Goal: Check status: Check status

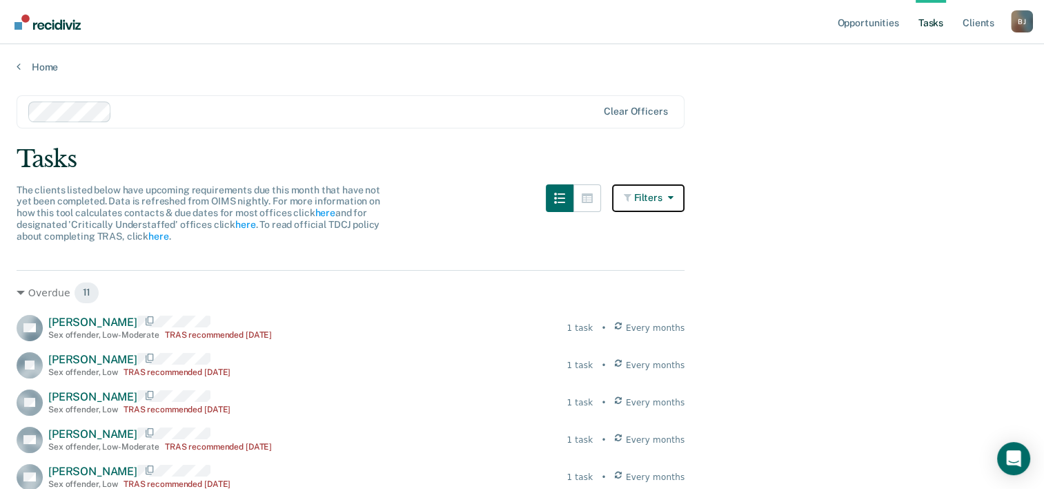
click at [673, 193] on icon "button" at bounding box center [667, 198] width 11 height 10
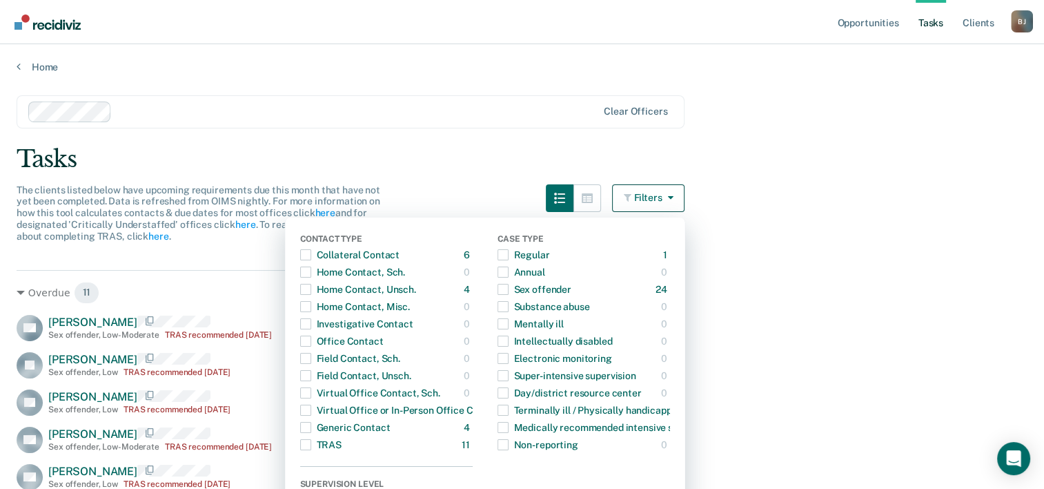
click at [449, 184] on div "The clients listed below have upcoming requirements due this month that have no…" at bounding box center [351, 221] width 668 height 75
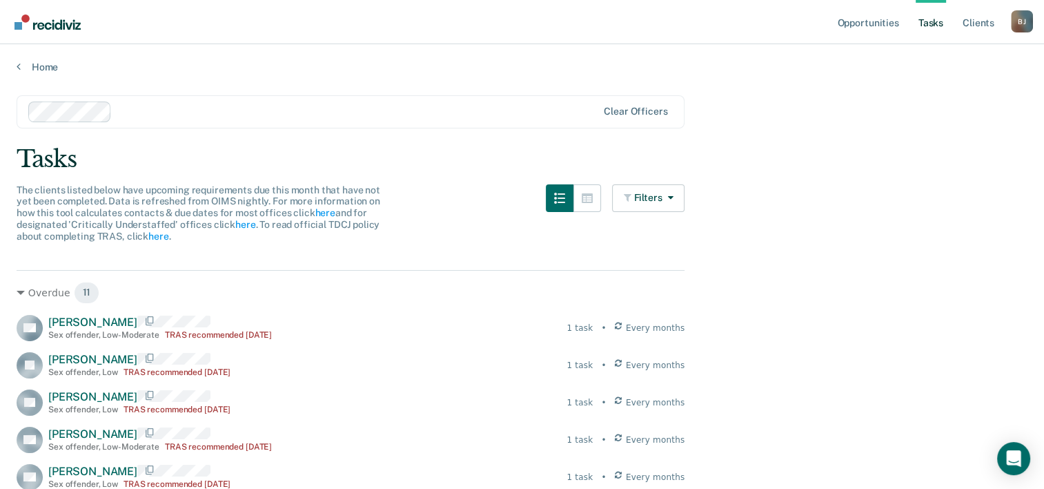
click at [928, 24] on link "Tasks" at bounding box center [931, 22] width 30 height 44
click at [930, 23] on link "Tasks" at bounding box center [931, 22] width 30 height 44
click at [868, 27] on link "Opportunities" at bounding box center [867, 22] width 67 height 44
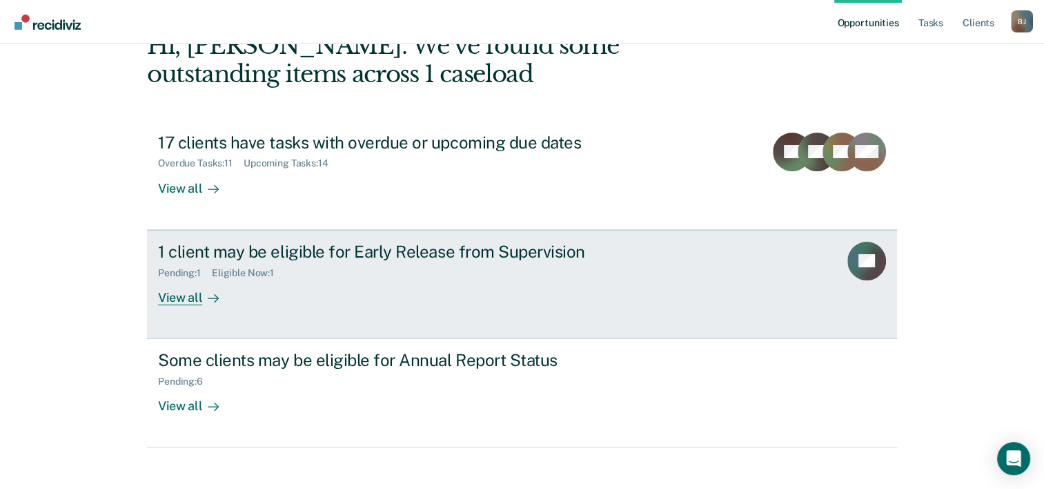
scroll to position [97, 0]
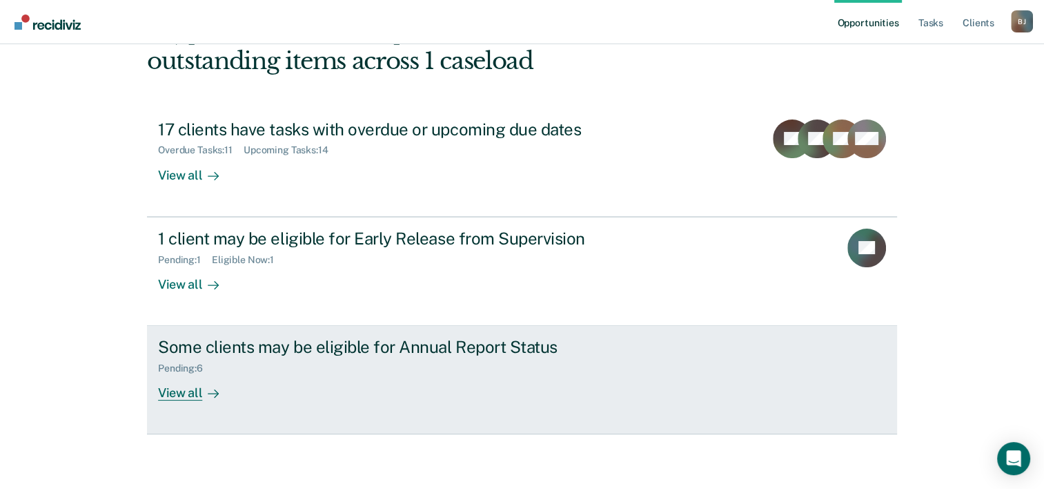
click at [175, 391] on div "View all" at bounding box center [196, 387] width 77 height 27
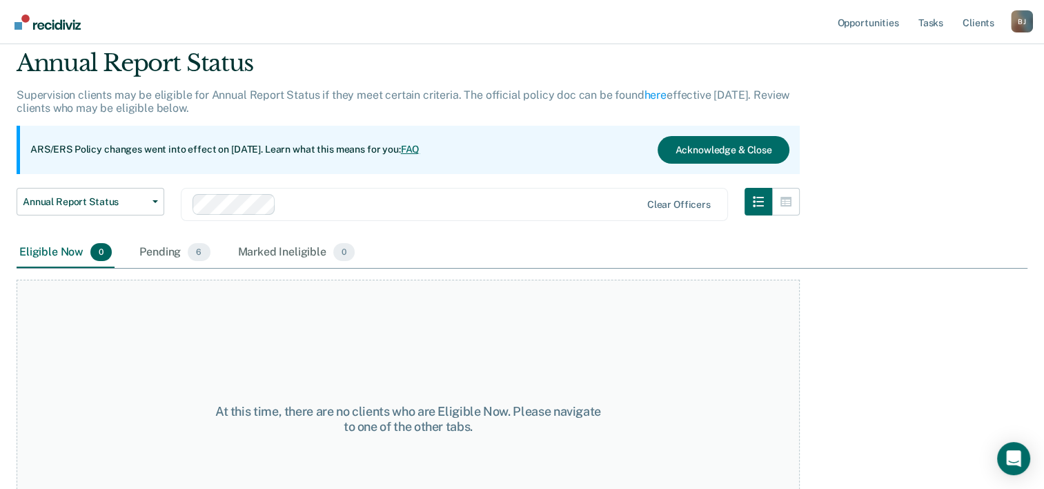
scroll to position [69, 0]
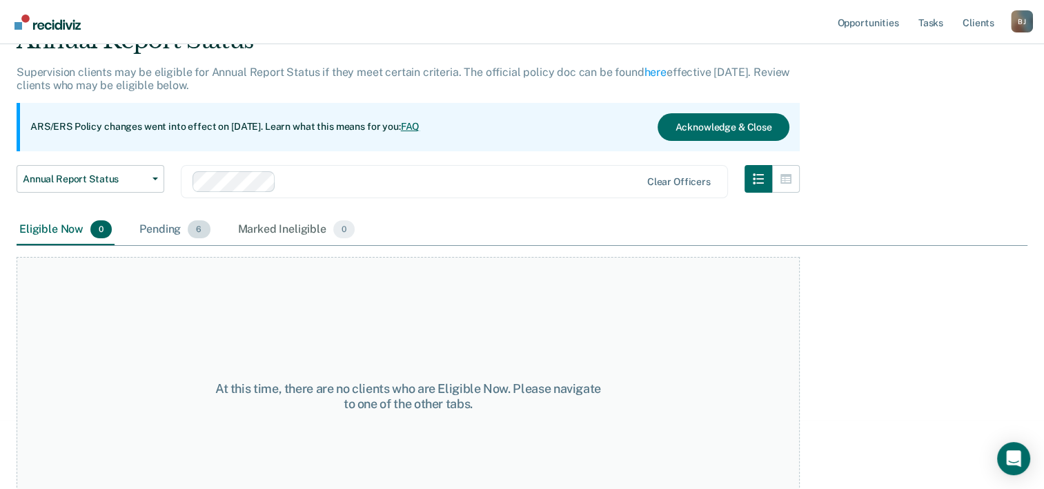
click at [170, 231] on div "Pending 6" at bounding box center [175, 230] width 76 height 30
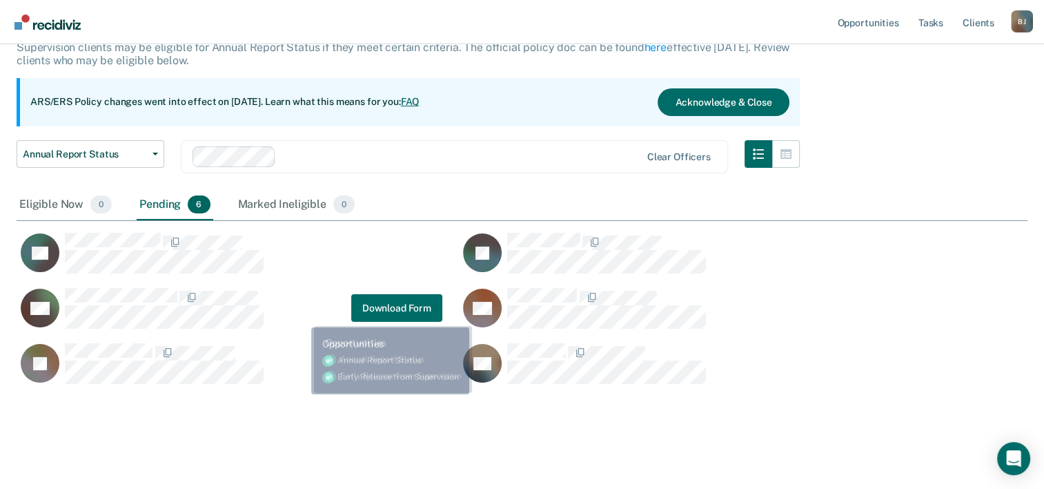
scroll to position [101, 0]
